Goal: Find specific page/section: Find specific page/section

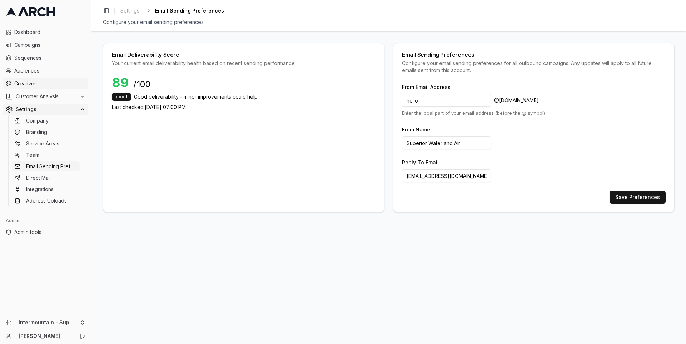
click at [53, 83] on span "Creatives" at bounding box center [49, 83] width 71 height 7
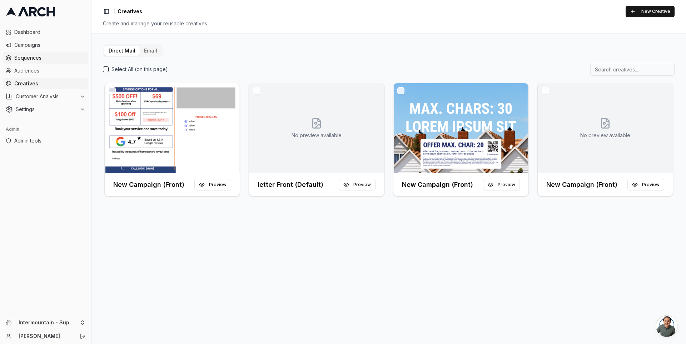
click at [52, 55] on span "Sequences" at bounding box center [49, 57] width 71 height 7
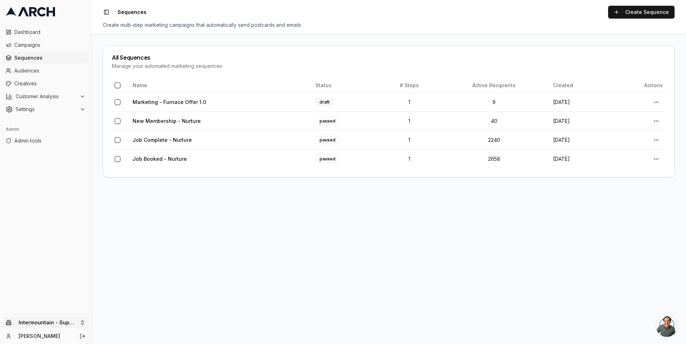
click at [74, 325] on html "Dashboard Campaigns Sequences Audiences Creatives Customer Analysis Settings Ad…" at bounding box center [343, 172] width 686 height 344
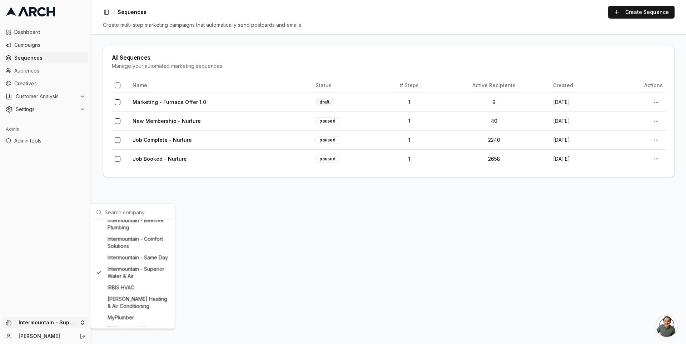
scroll to position [498, 0]
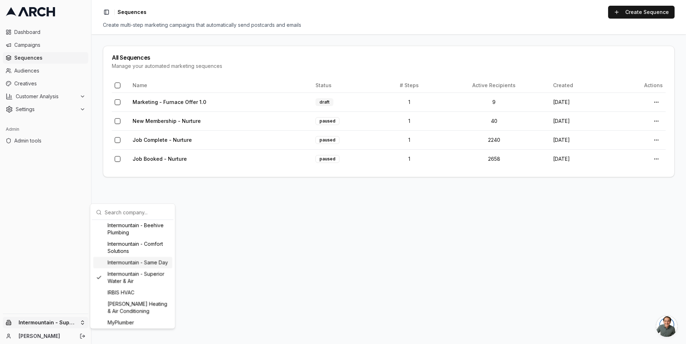
click at [113, 269] on div "Intermountain - Same Day" at bounding box center [132, 262] width 79 height 11
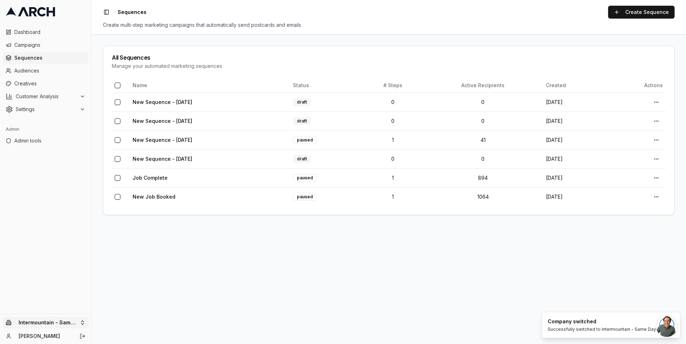
click at [78, 319] on html "Dashboard Campaigns Sequences Audiences Creatives Customer Analysis Settings Ad…" at bounding box center [343, 172] width 686 height 344
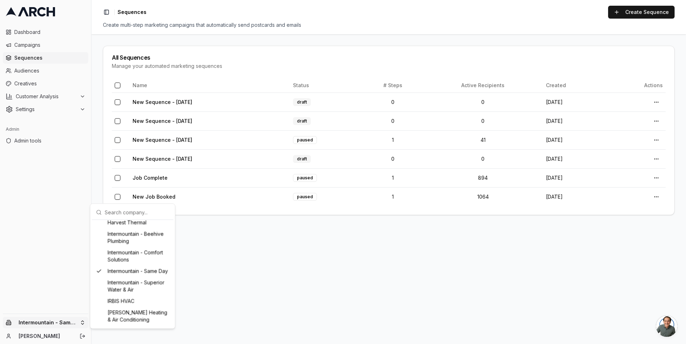
scroll to position [484, 0]
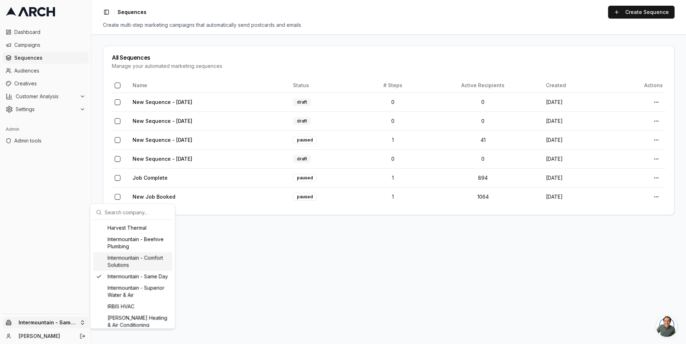
click at [122, 271] on div "Intermountain - Comfort Solutions" at bounding box center [132, 261] width 79 height 19
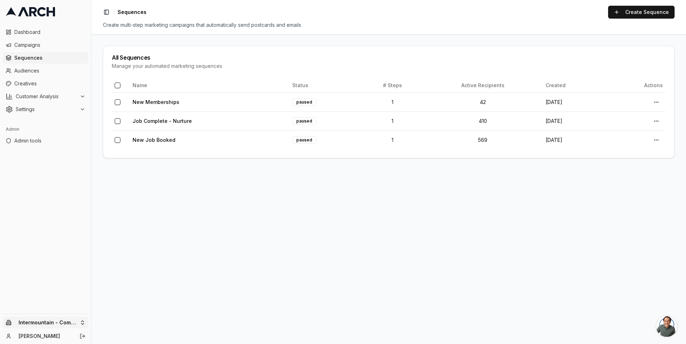
click at [74, 322] on html "Dashboard Campaigns Sequences Audiences Creatives Customer Analysis Settings Ad…" at bounding box center [343, 172] width 686 height 344
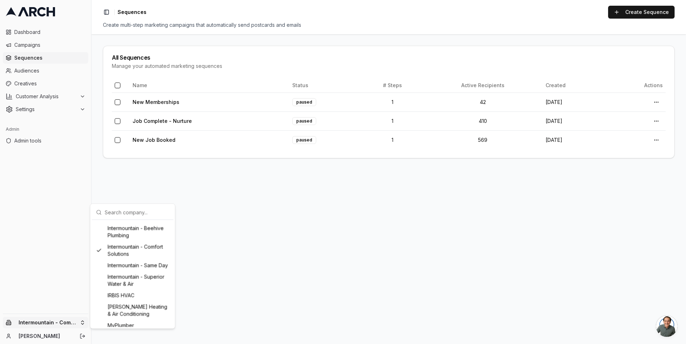
scroll to position [495, 0]
click at [137, 290] on div "Intermountain - Superior Water & Air" at bounding box center [132, 280] width 79 height 19
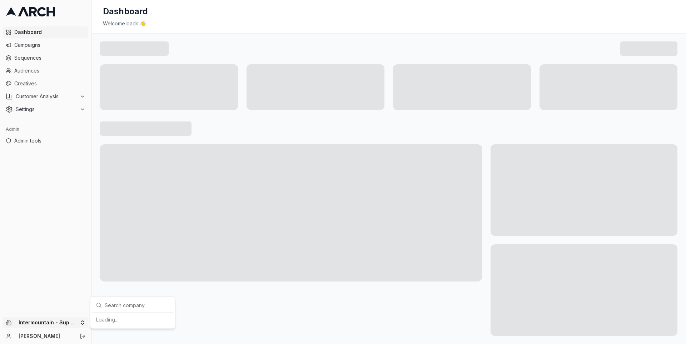
click at [76, 326] on html "Dashboard Campaigns Sequences Audiences Creatives Customer Analysis Settings Ad…" at bounding box center [343, 172] width 686 height 344
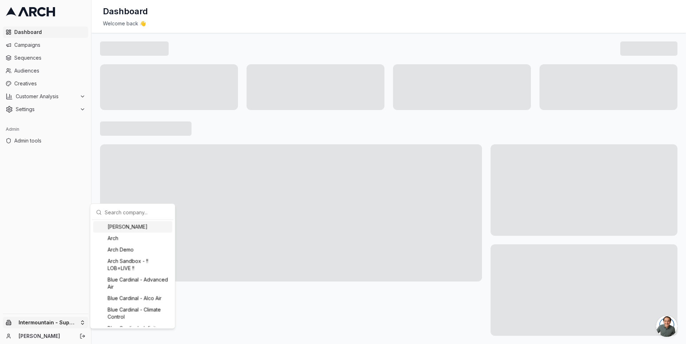
click at [114, 216] on input "text" at bounding box center [137, 212] width 65 height 14
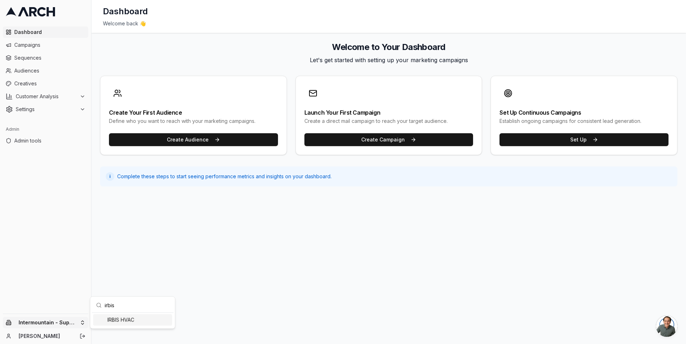
type input "irbis"
click at [116, 319] on div "IRBIS HVAC" at bounding box center [132, 319] width 79 height 11
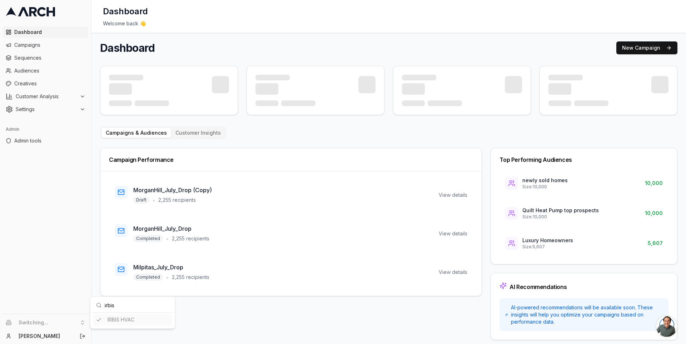
click at [44, 68] on html "Dashboard Campaigns Sequences Audiences Creatives Customer Analysis Settings Ad…" at bounding box center [343, 172] width 686 height 344
click at [44, 58] on span "Sequences" at bounding box center [49, 57] width 71 height 7
